Goal: Task Accomplishment & Management: Manage account settings

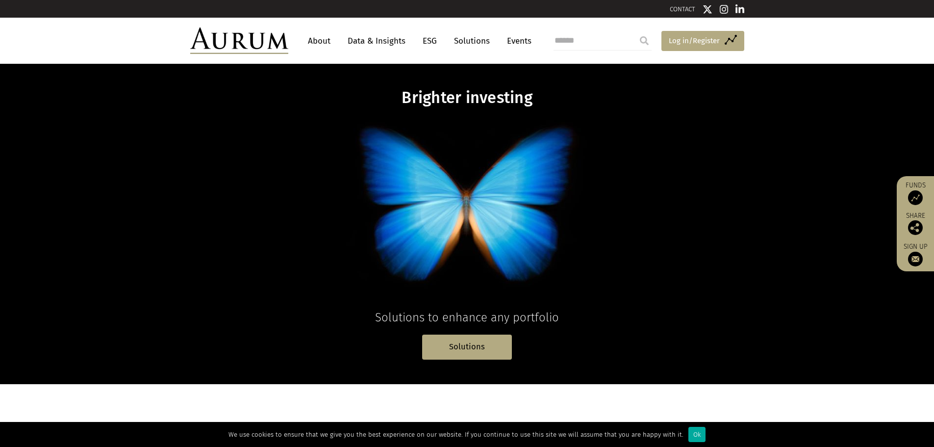
click at [693, 35] on span "Log in/Register" at bounding box center [694, 41] width 51 height 12
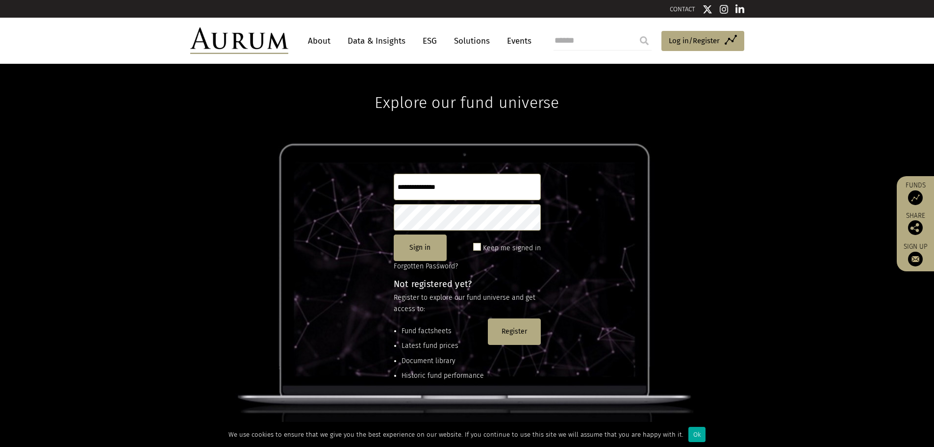
scroll to position [49, 0]
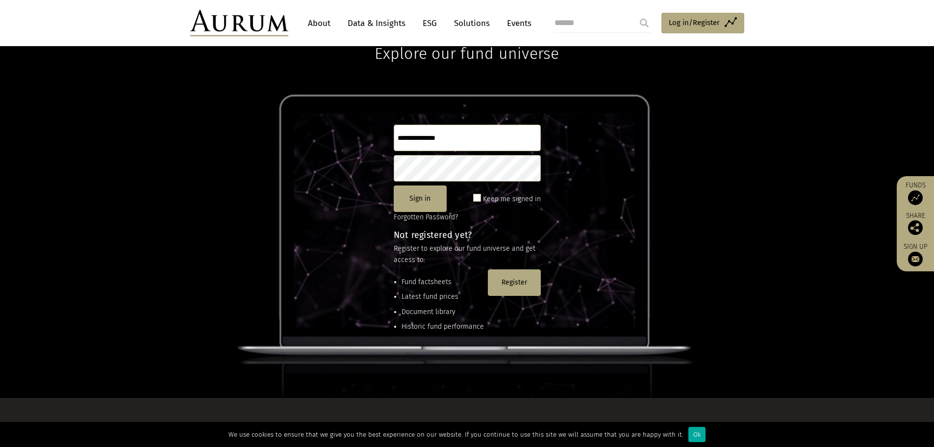
click at [410, 142] on input "text" at bounding box center [467, 138] width 147 height 26
type input "**********"
click at [419, 195] on button "Sign in" at bounding box center [420, 198] width 53 height 26
click at [316, 19] on link "About" at bounding box center [319, 23] width 32 height 18
